Goal: Information Seeking & Learning: Learn about a topic

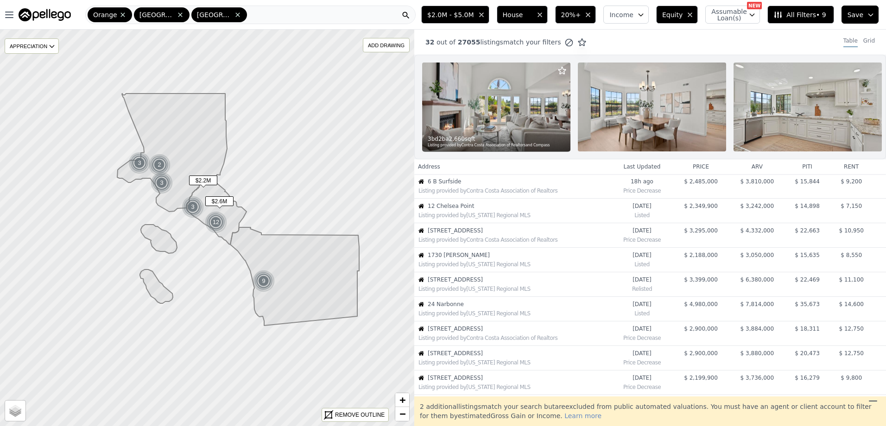
scroll to position [246, 0]
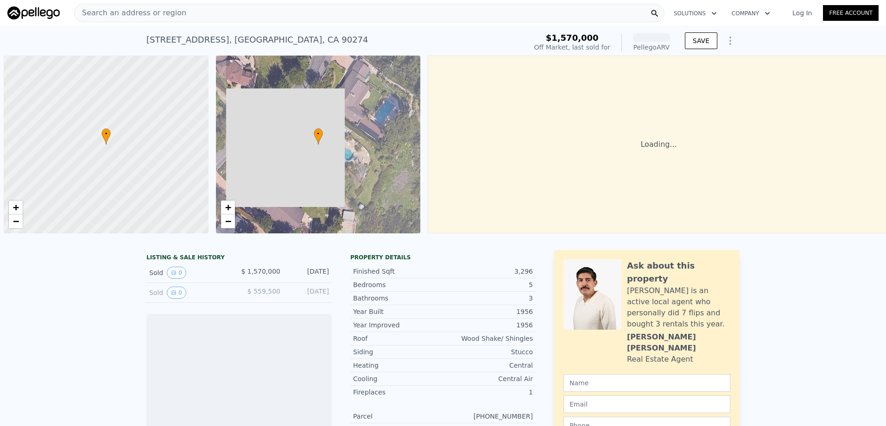
scroll to position [0, 4]
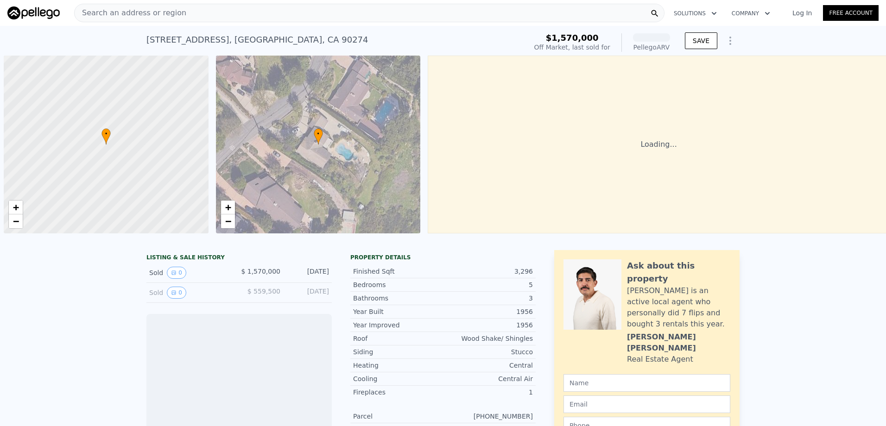
scroll to position [0, 4]
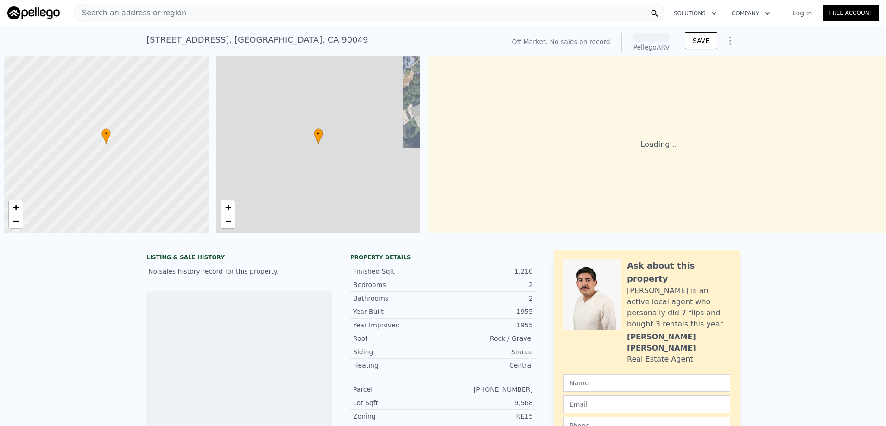
scroll to position [0, 4]
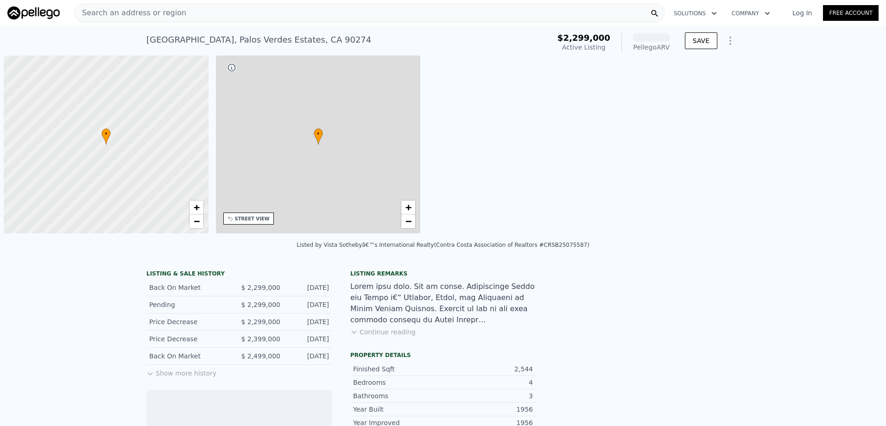
scroll to position [0, 4]
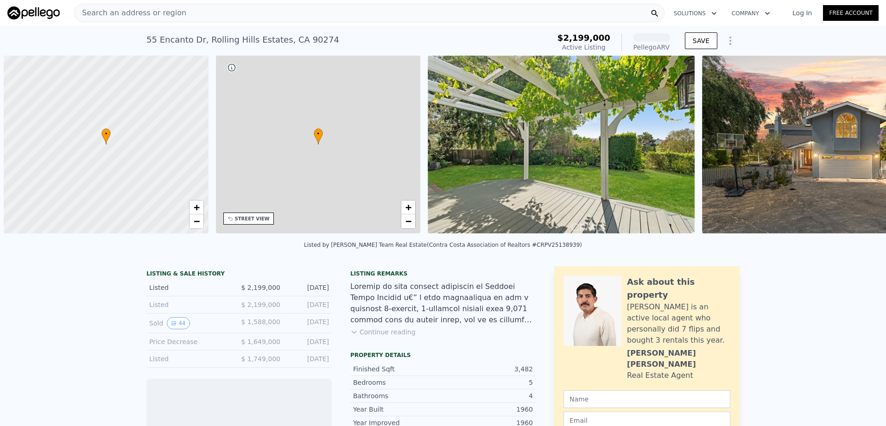
scroll to position [0, 4]
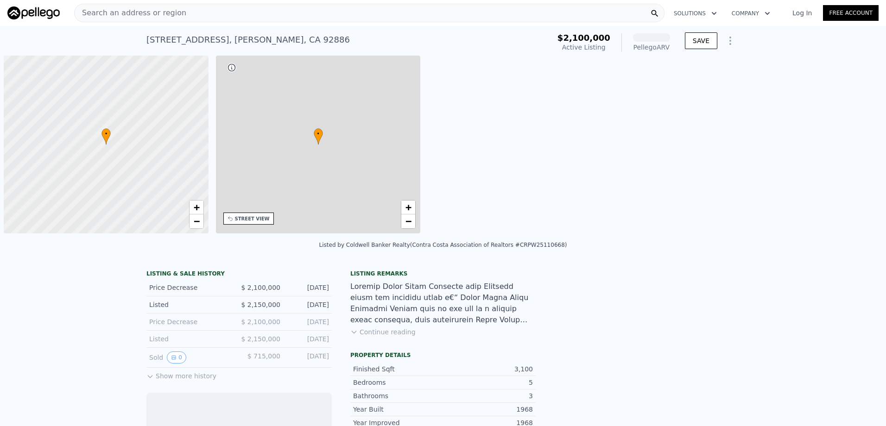
scroll to position [0, 4]
